Goal: Task Accomplishment & Management: Complete application form

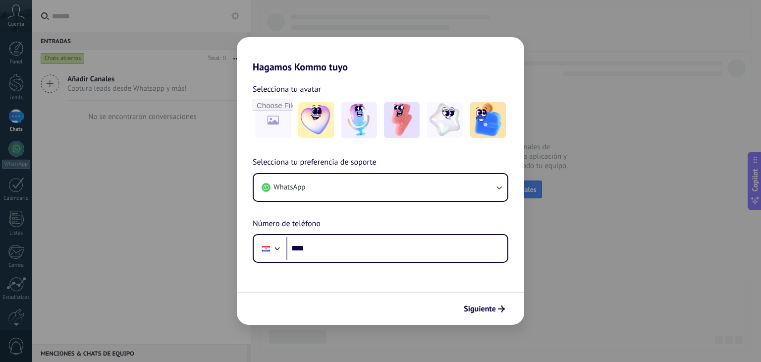
click at [441, 335] on div "Hagamos Kommo tuyo Selecciona tu avatar Selecciona tu preferencia de soporte Wh…" at bounding box center [380, 181] width 761 height 362
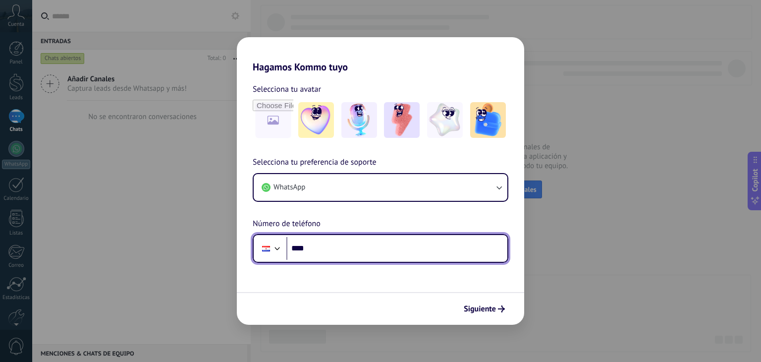
click at [435, 246] on input "****" at bounding box center [396, 248] width 221 height 23
type input "**********"
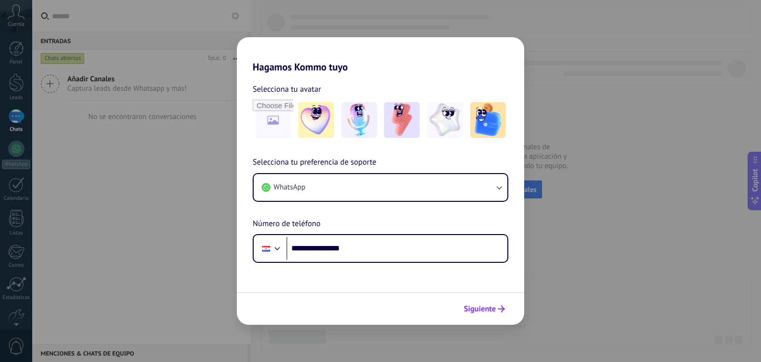
click at [487, 310] on span "Siguiente" at bounding box center [480, 308] width 32 height 7
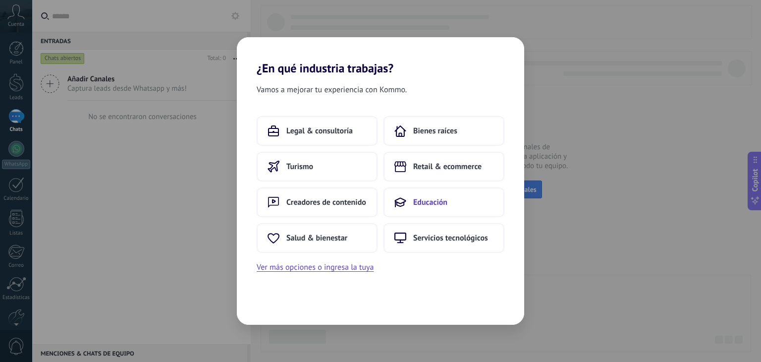
click at [447, 193] on button "Educación" at bounding box center [443, 202] width 121 height 30
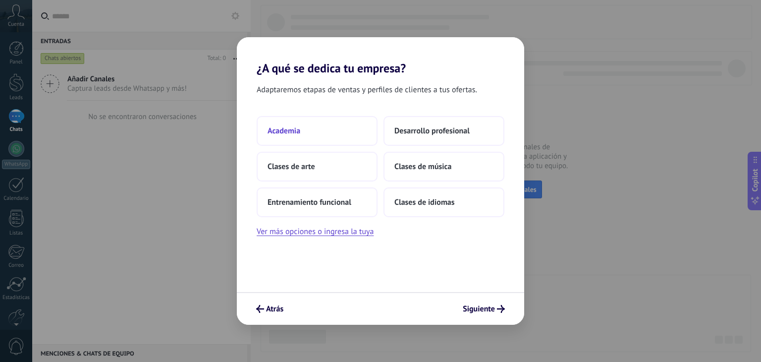
click at [302, 131] on button "Academia" at bounding box center [317, 131] width 121 height 30
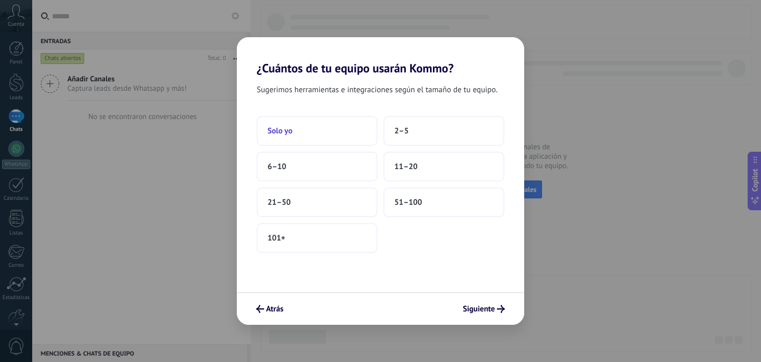
click at [321, 131] on button "Solo yo" at bounding box center [317, 131] width 121 height 30
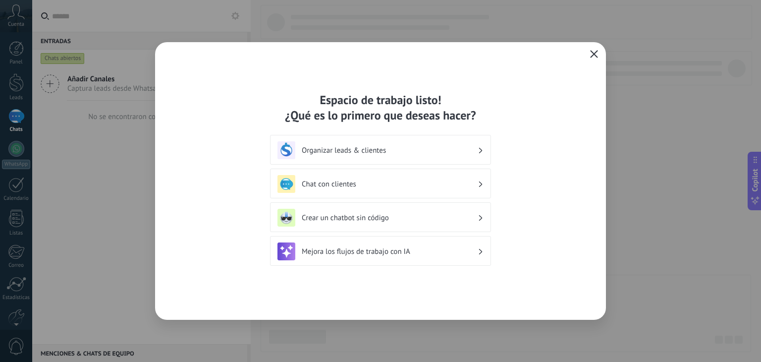
click at [597, 56] on icon "button" at bounding box center [594, 54] width 8 height 8
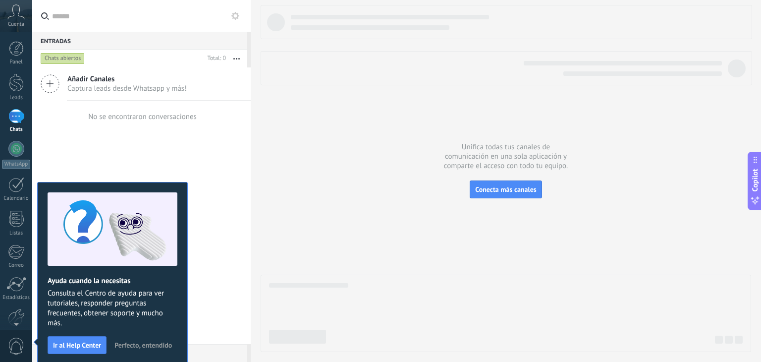
click at [11, 17] on icon at bounding box center [15, 11] width 17 height 15
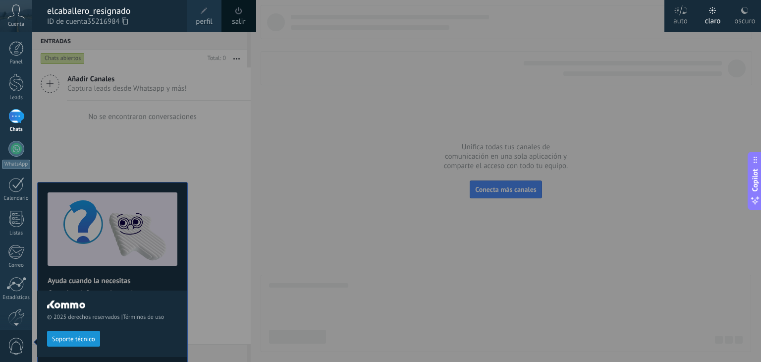
click at [167, 128] on div "© 2025 derechos reservados | Términos de uso Soporte técnico" at bounding box center [112, 196] width 150 height 329
click at [15, 54] on div at bounding box center [16, 48] width 15 height 15
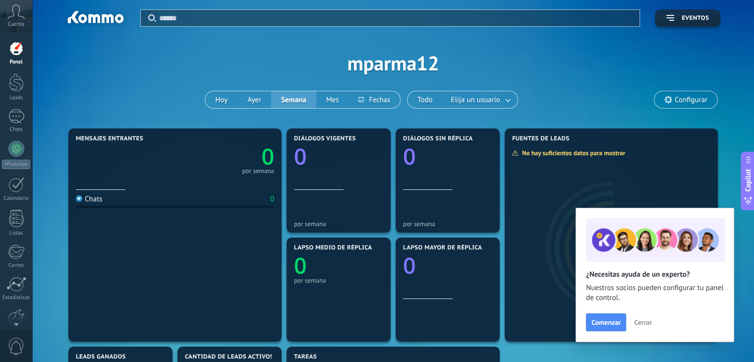
click at [643, 319] on span "Cerrar" at bounding box center [643, 322] width 18 height 7
